Goal: Information Seeking & Learning: Learn about a topic

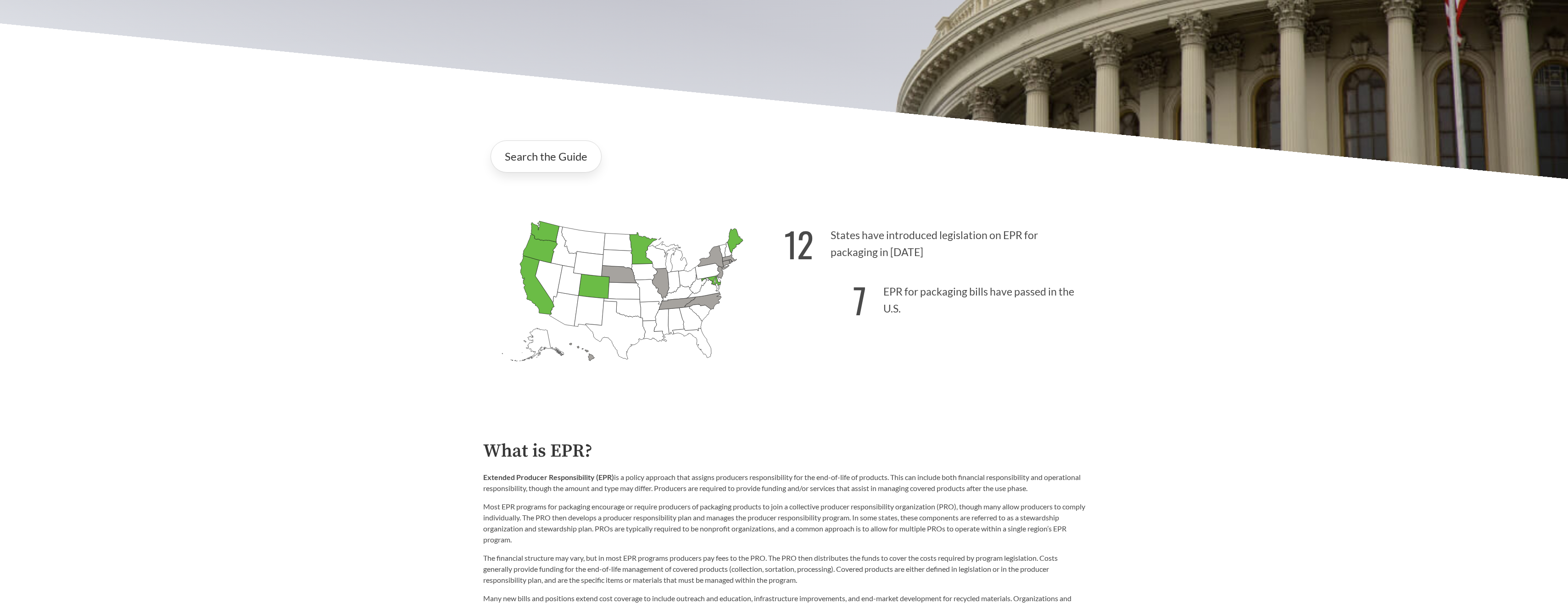
scroll to position [459, 0]
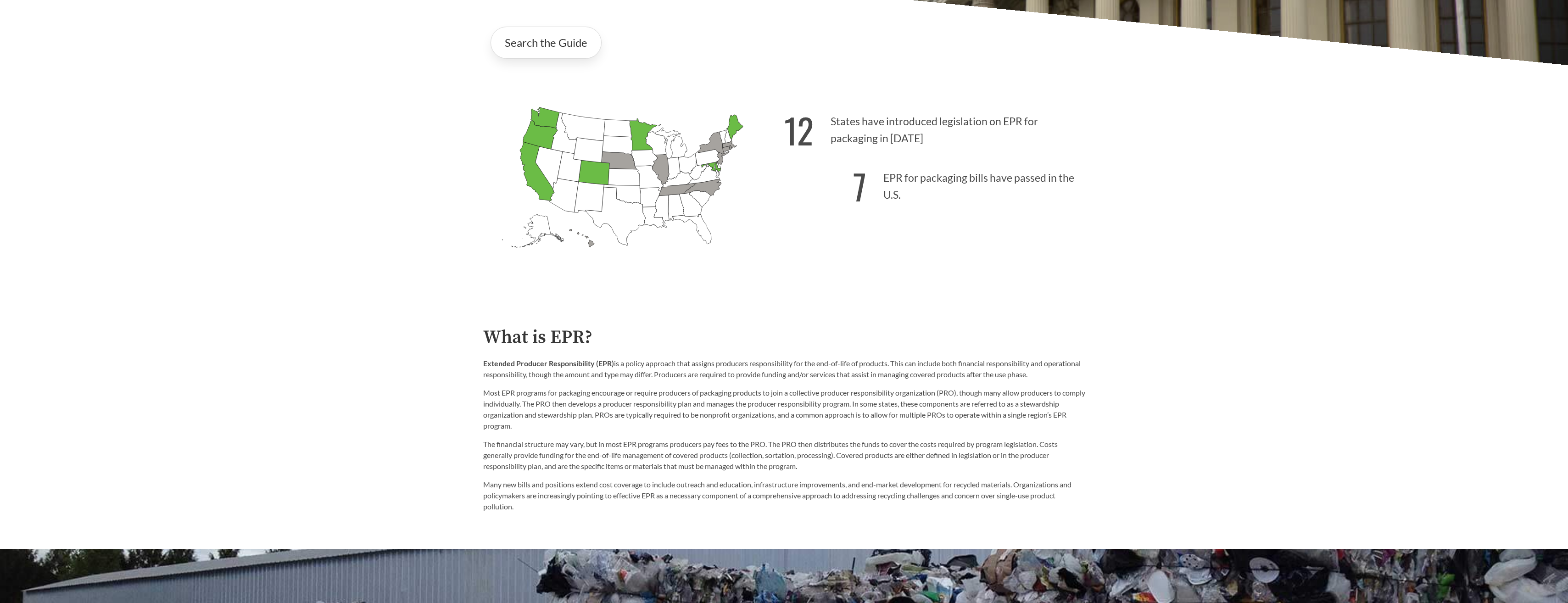
click at [878, 395] on p "Most EPR programs for packaging encourage or require producers of packaging pro…" at bounding box center [784, 409] width 602 height 44
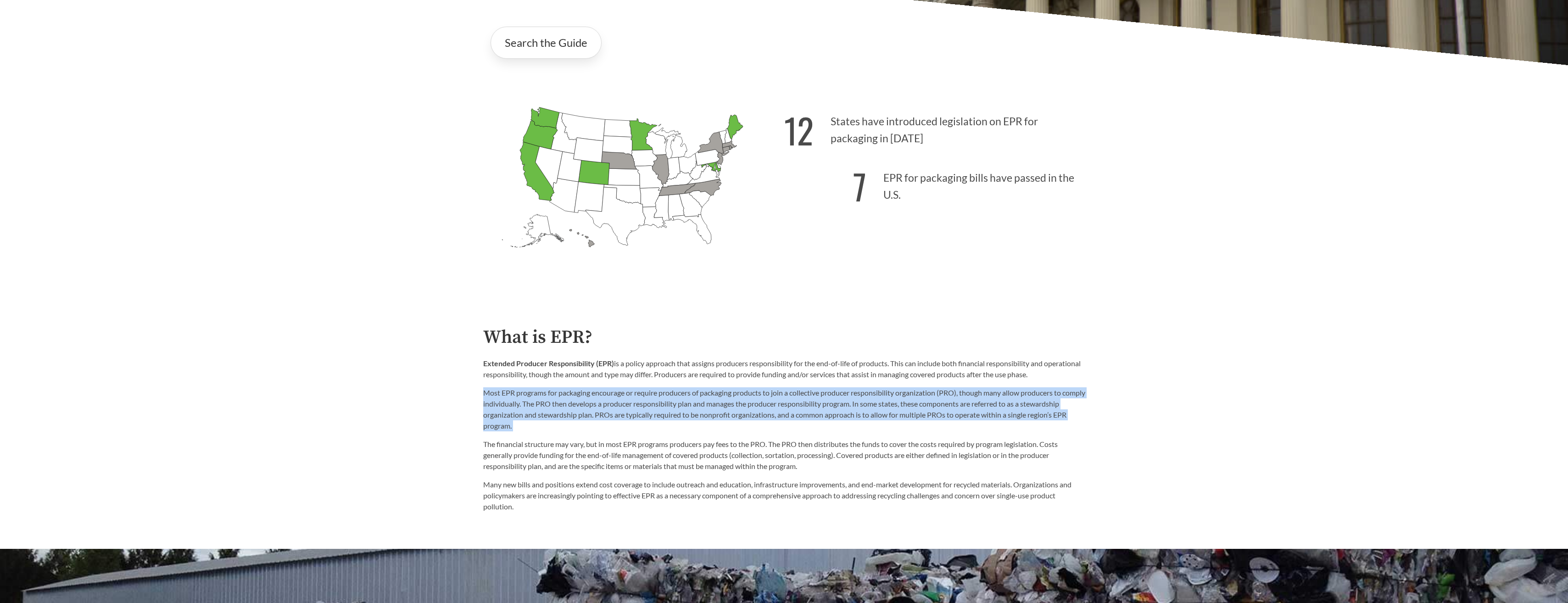
click at [878, 395] on p "Most EPR programs for packaging encourage or require producers of packaging pro…" at bounding box center [784, 409] width 602 height 44
drag, startPoint x: 878, startPoint y: 395, endPoint x: 838, endPoint y: 407, distance: 41.8
click at [838, 407] on p "Most EPR programs for packaging encourage or require producers of packaging pro…" at bounding box center [784, 409] width 602 height 44
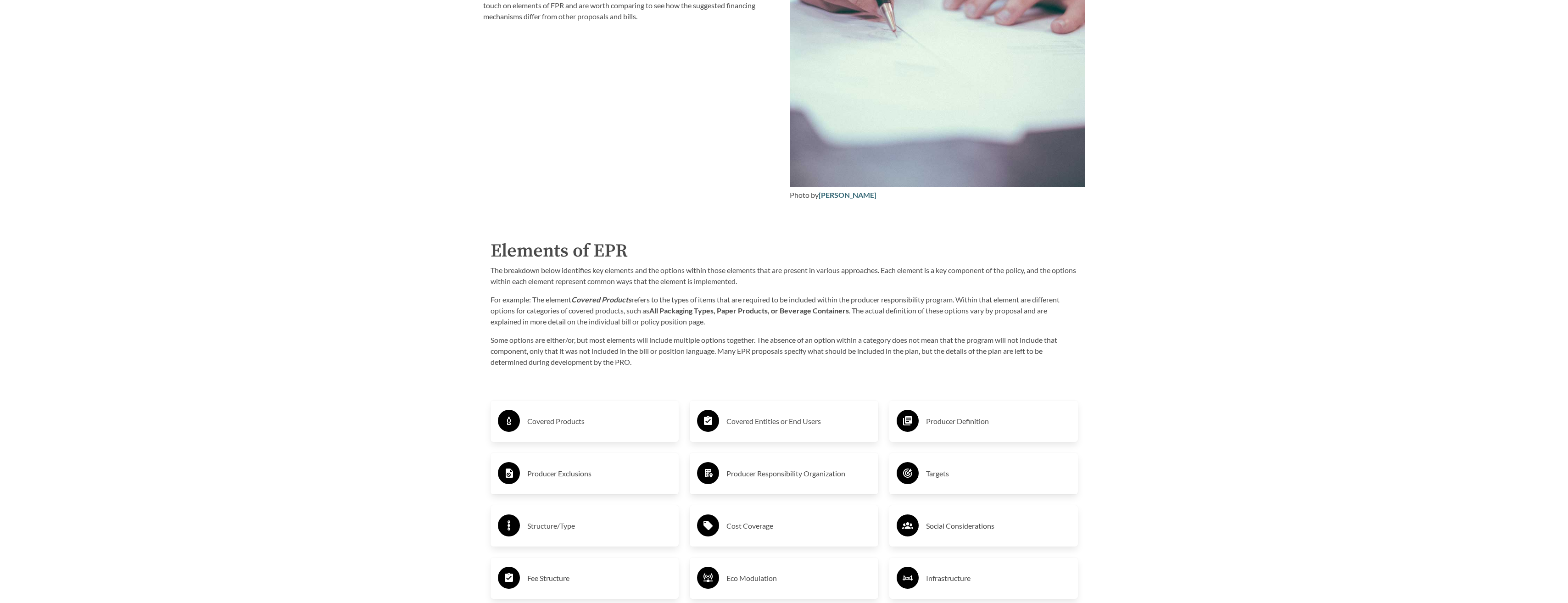
scroll to position [1607, 0]
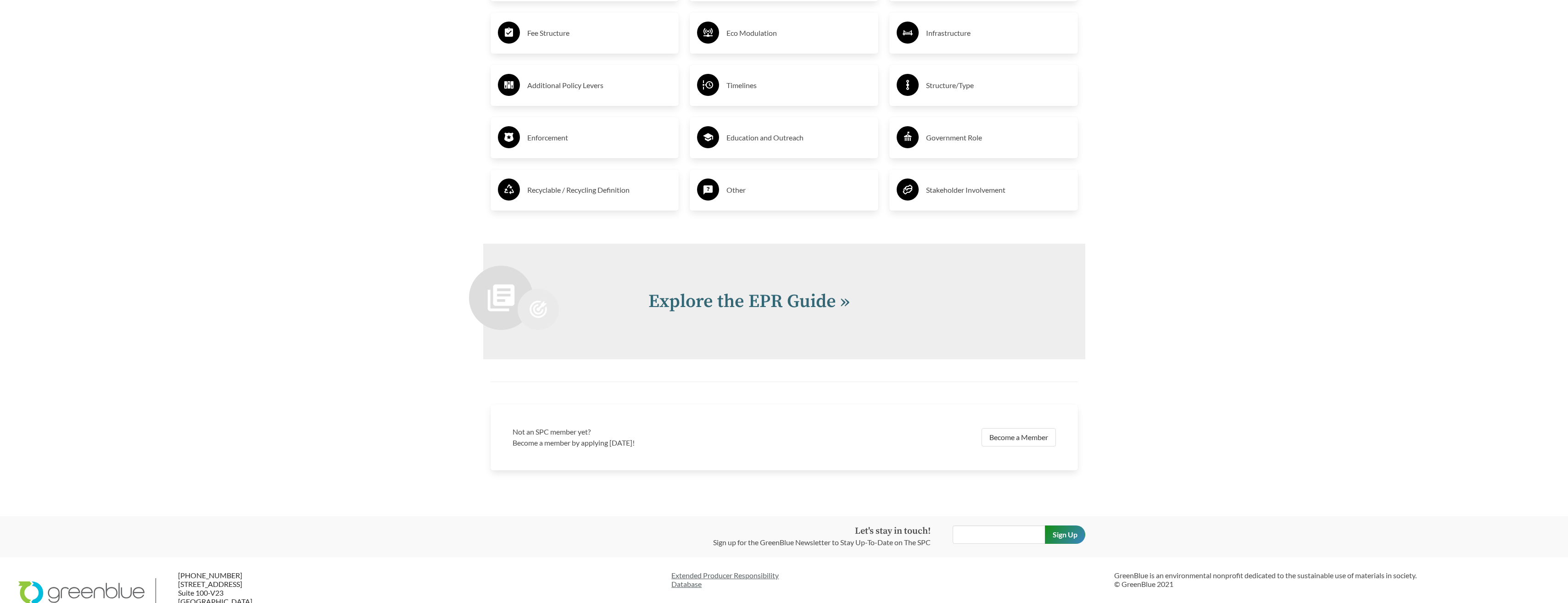
scroll to position [2047, 0]
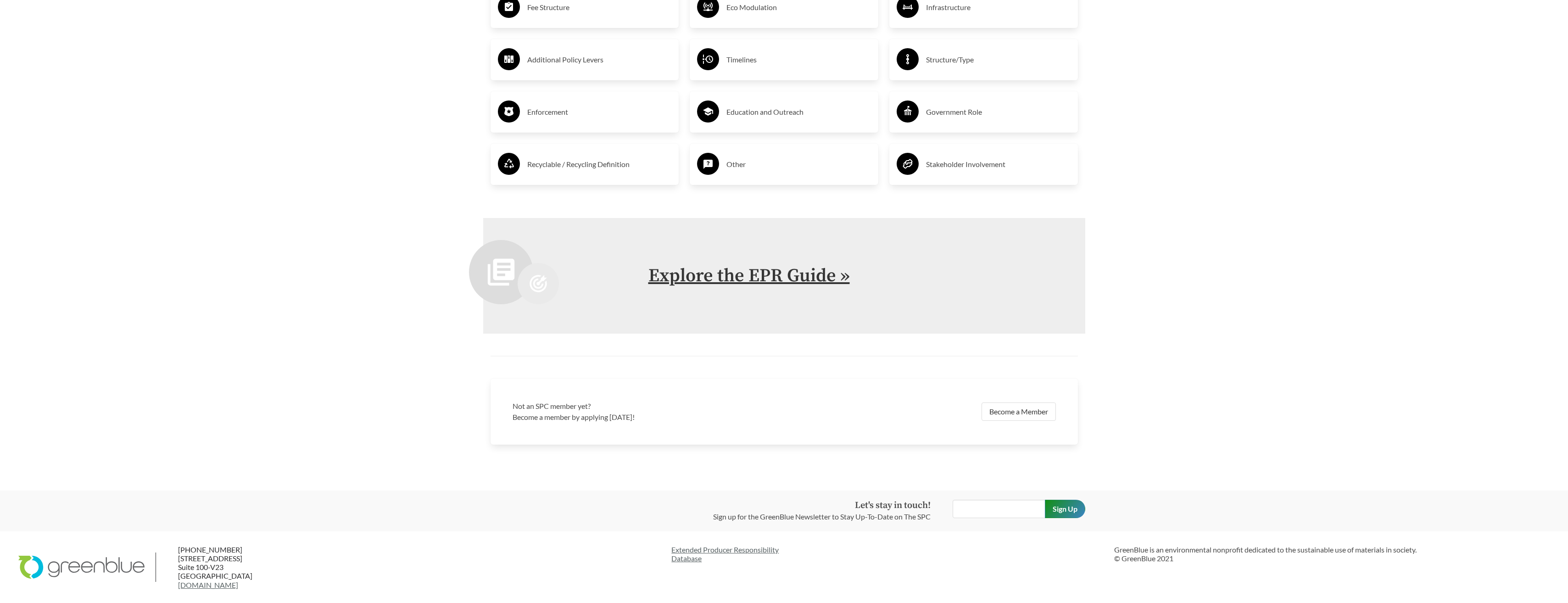
click at [702, 276] on link "Explore the EPR Guide »" at bounding box center [748, 275] width 201 height 23
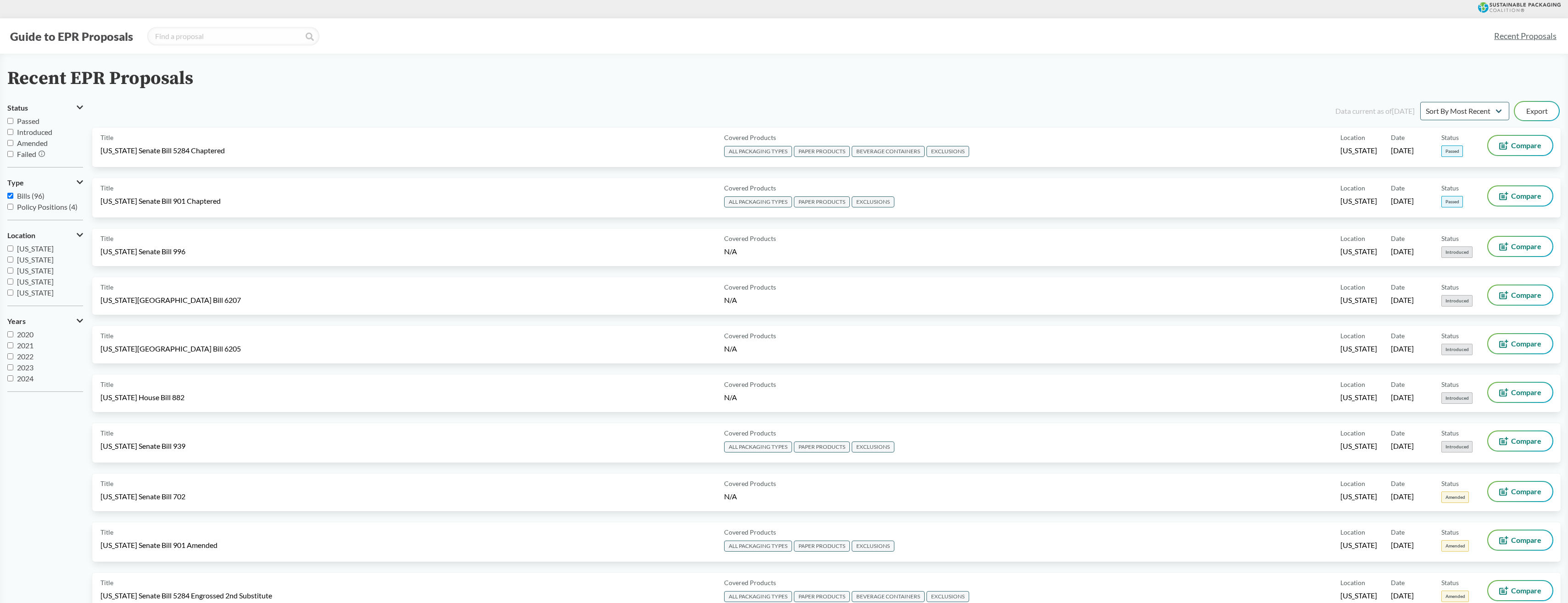
click at [56, 246] on label "Washington" at bounding box center [45, 249] width 76 height 11
click at [13, 246] on input "Washington" at bounding box center [11, 249] width 6 height 6
checkbox input "true"
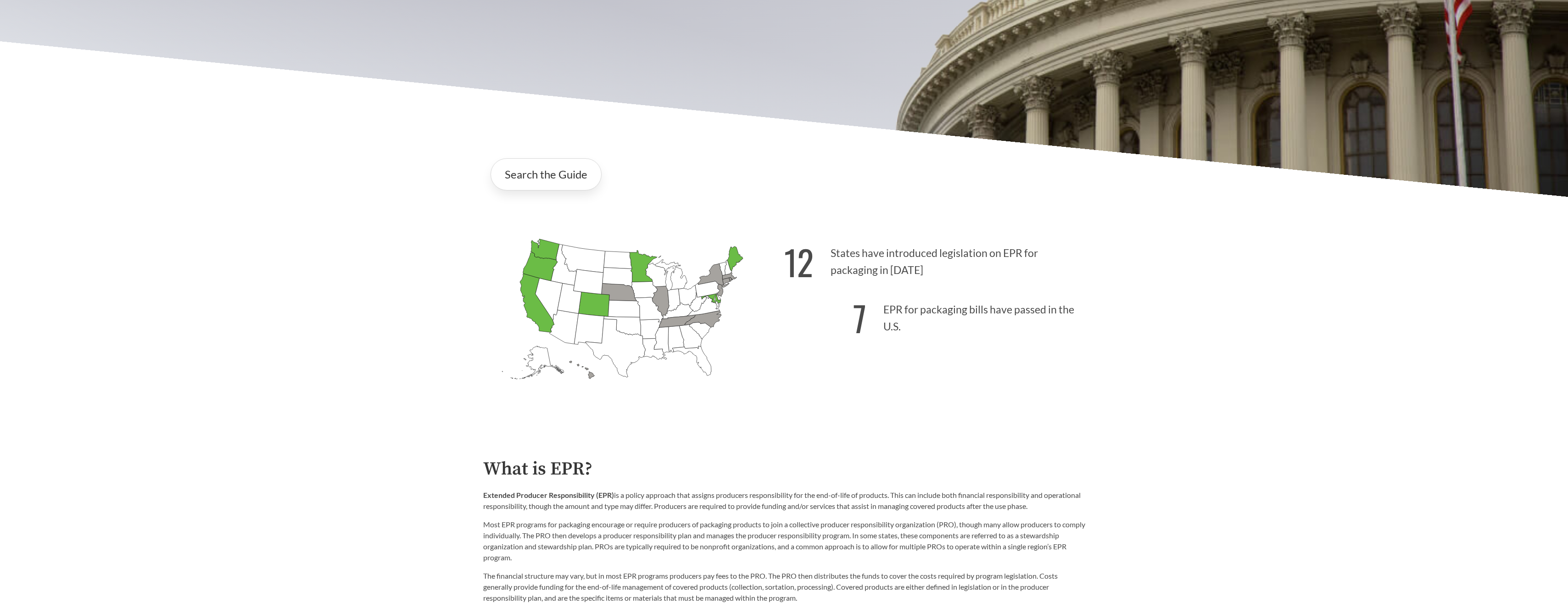
scroll to position [367, 0]
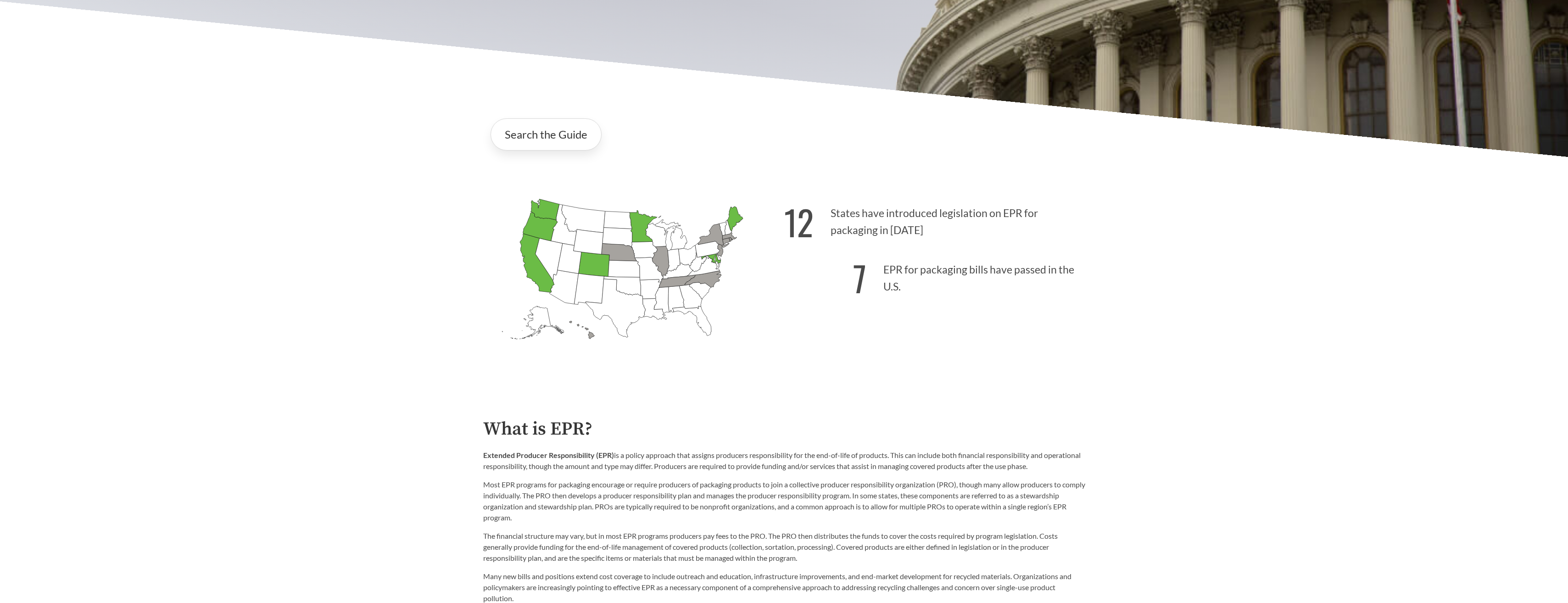
click at [891, 226] on p "12 States have introduced legislation on EPR for packaging in [DATE]" at bounding box center [935, 219] width 301 height 56
drag, startPoint x: 891, startPoint y: 226, endPoint x: 880, endPoint y: 226, distance: 11.0
click at [866, 225] on p "12 States have introduced legislation on EPR for packaging in [DATE]" at bounding box center [935, 219] width 301 height 56
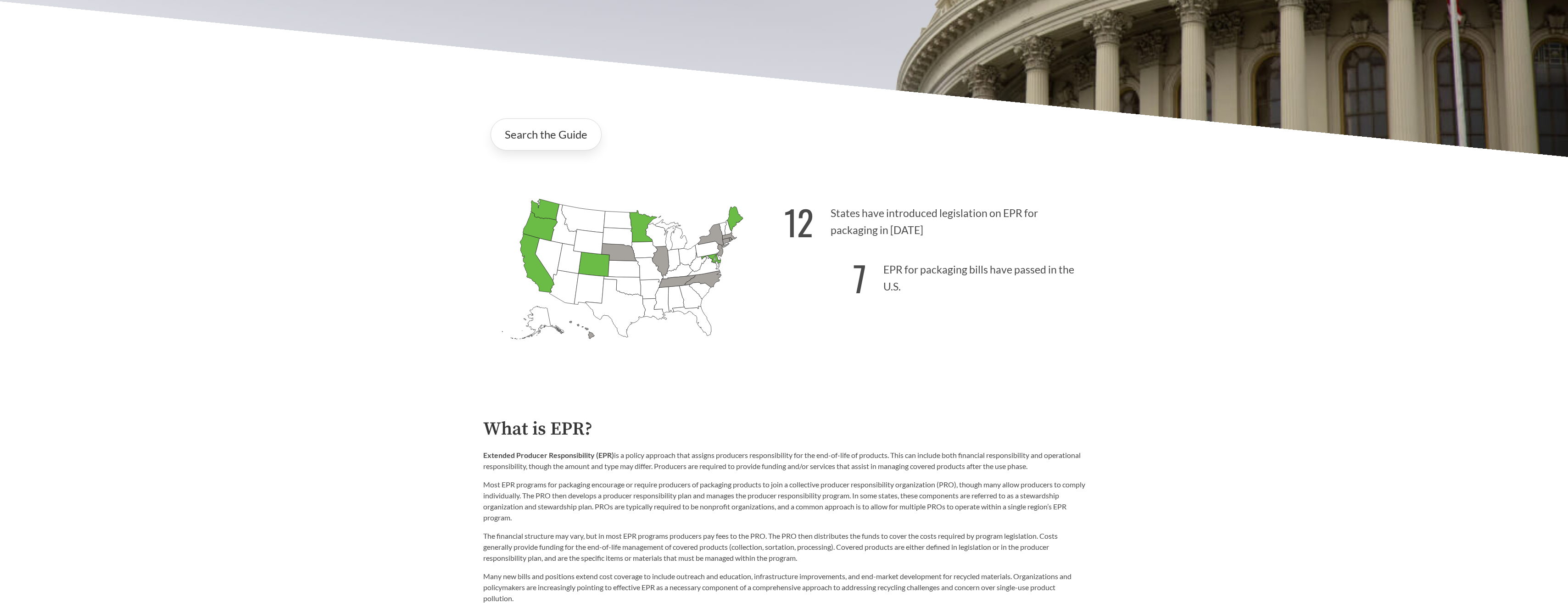
click at [892, 226] on p "12 States have introduced legislation on EPR for packaging in [DATE]" at bounding box center [935, 219] width 301 height 56
click at [866, 228] on p "12 States have introduced legislation on EPR for packaging in [DATE]" at bounding box center [935, 219] width 301 height 56
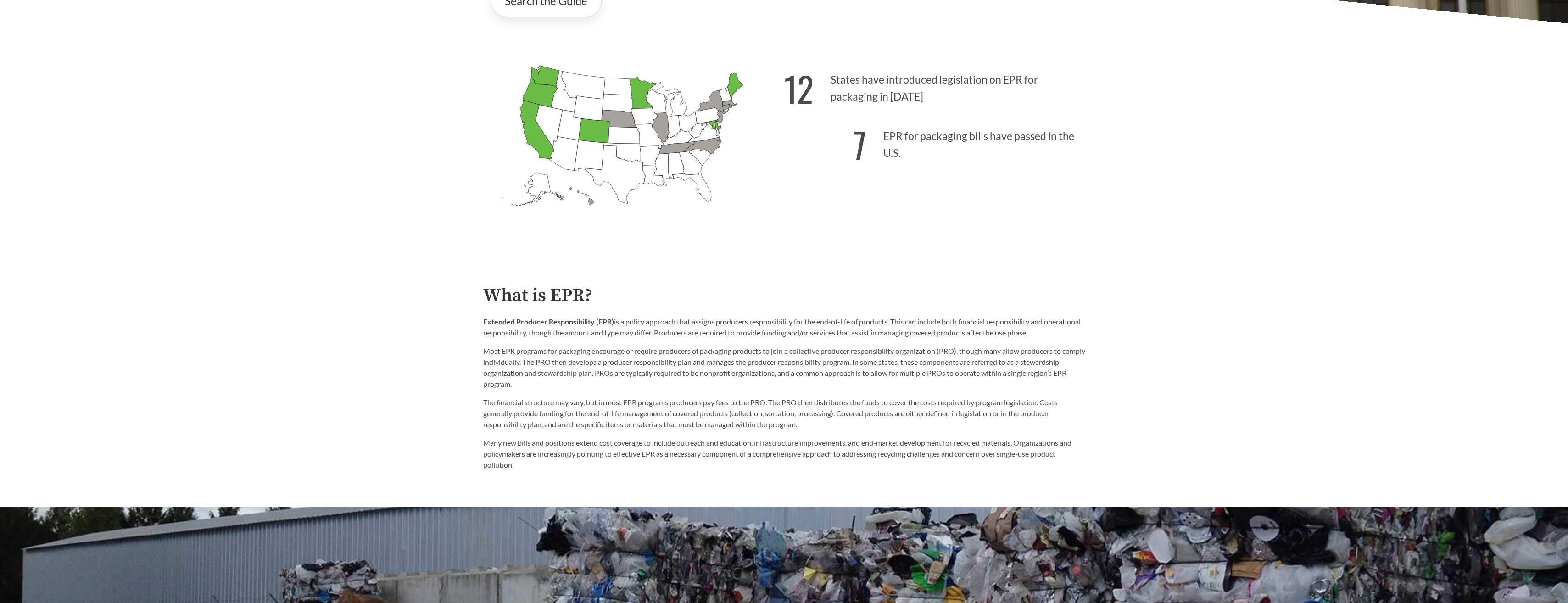
scroll to position [505, 0]
